Goal: Task Accomplishment & Management: Complete application form

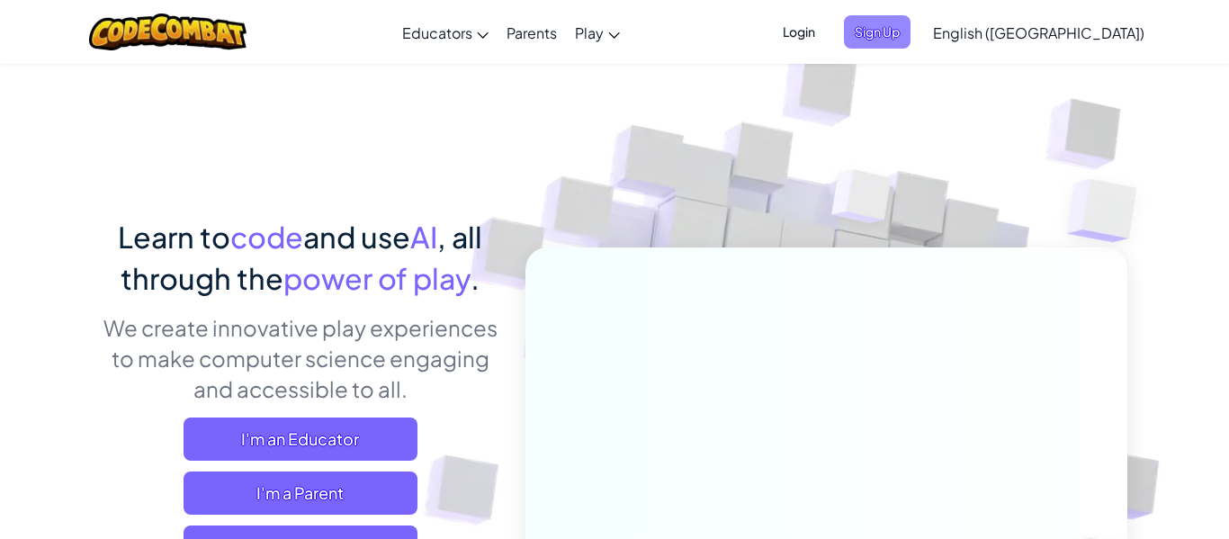
click at [911, 32] on span "Sign Up" at bounding box center [877, 31] width 67 height 33
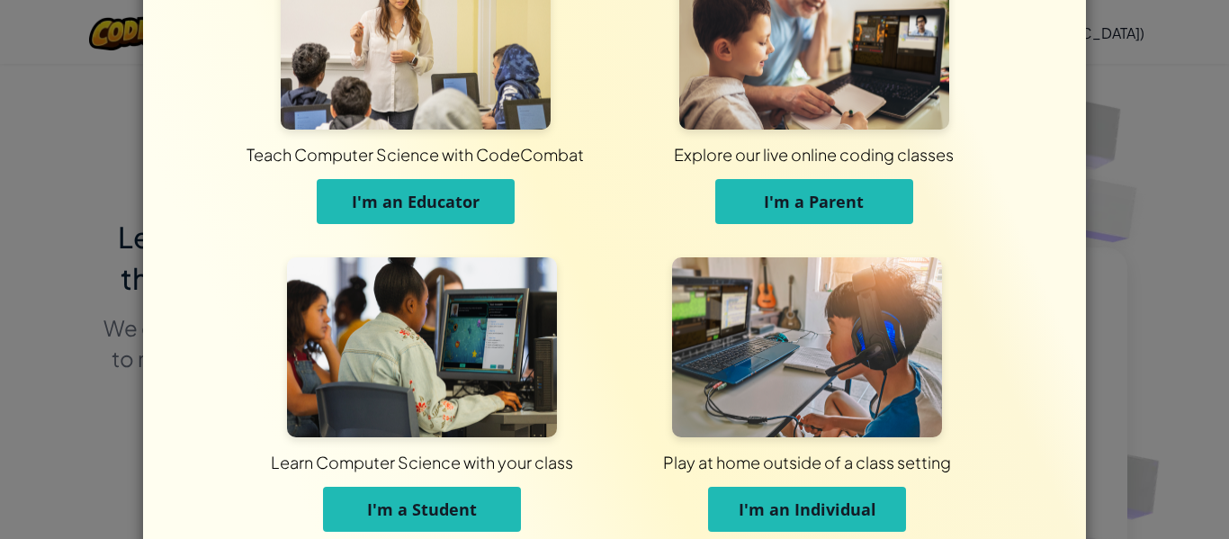
scroll to position [174, 0]
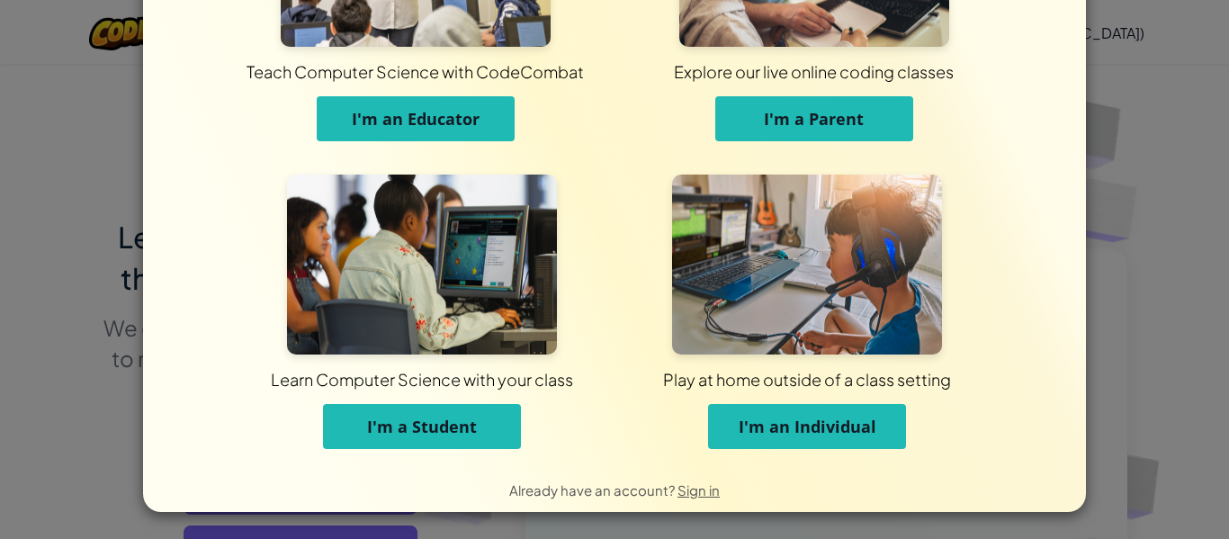
click at [494, 412] on button "I'm a Student" at bounding box center [422, 426] width 198 height 45
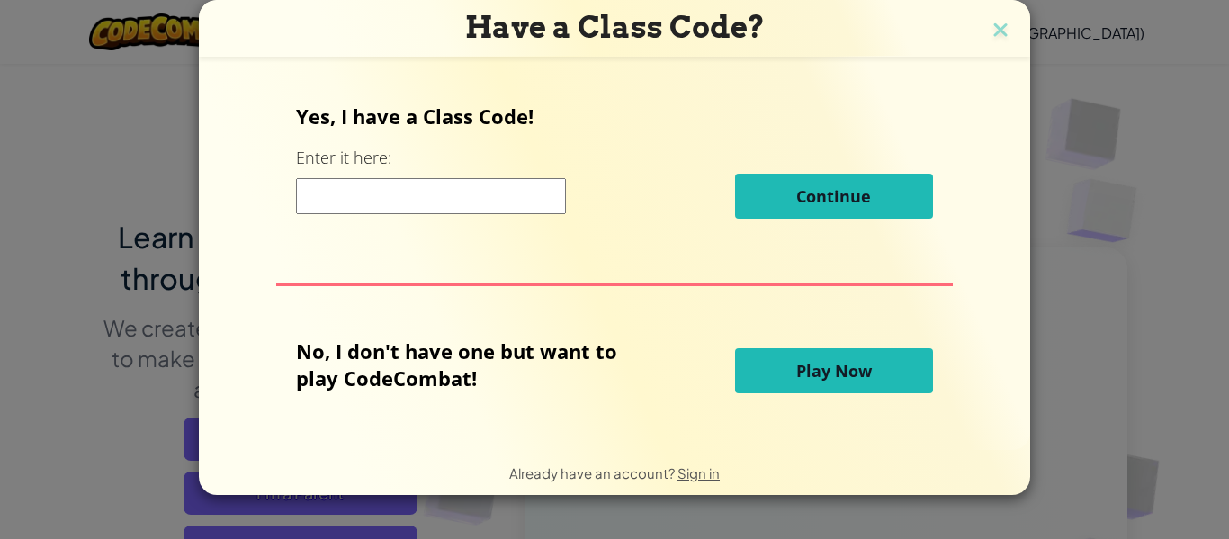
scroll to position [0, 0]
click at [489, 204] on input at bounding box center [431, 196] width 270 height 36
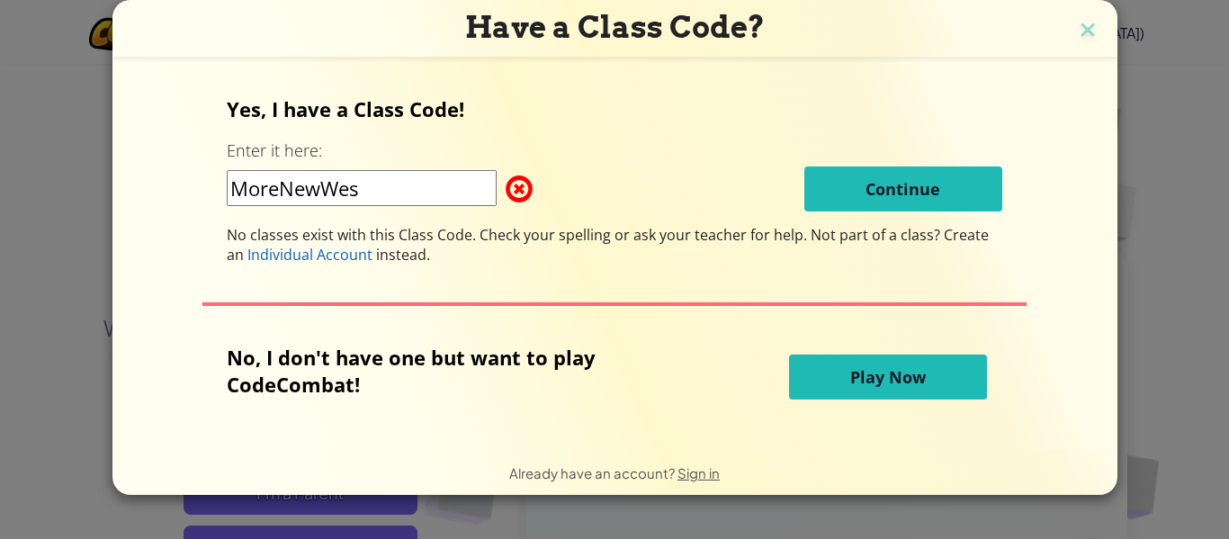
type input "MoreNewWest"
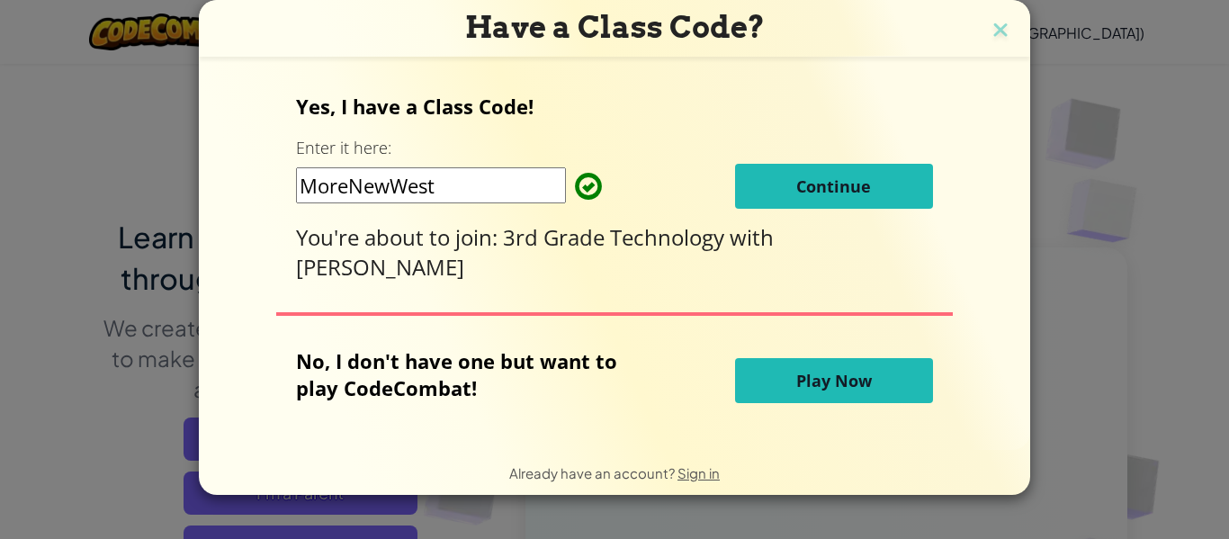
click at [802, 167] on button "Continue" at bounding box center [834, 186] width 198 height 45
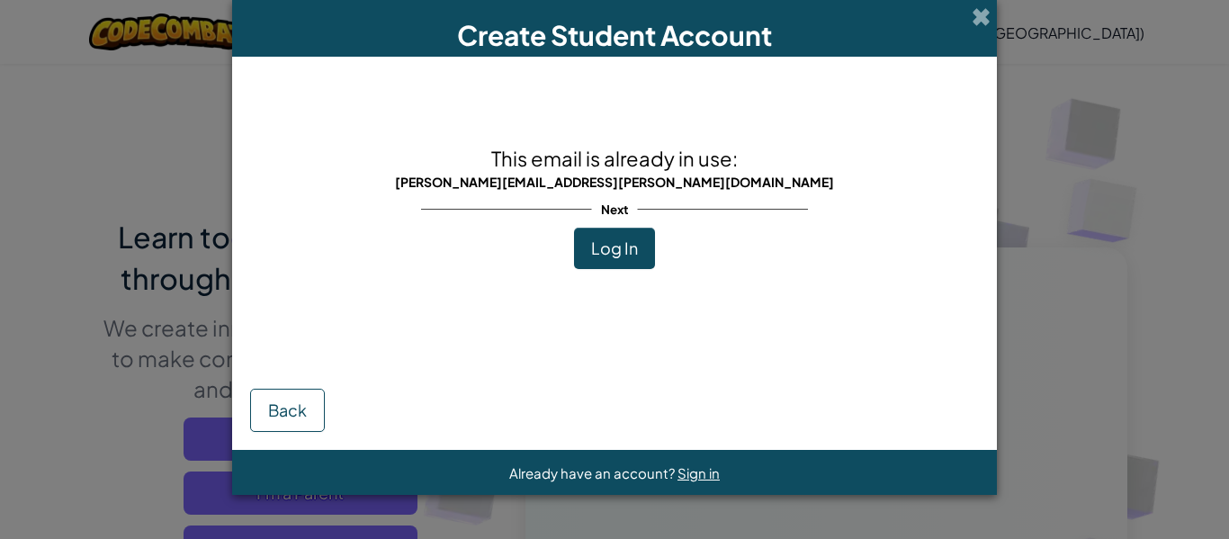
click at [614, 243] on span "Log In" at bounding box center [614, 248] width 47 height 21
